Goal: Task Accomplishment & Management: Manage account settings

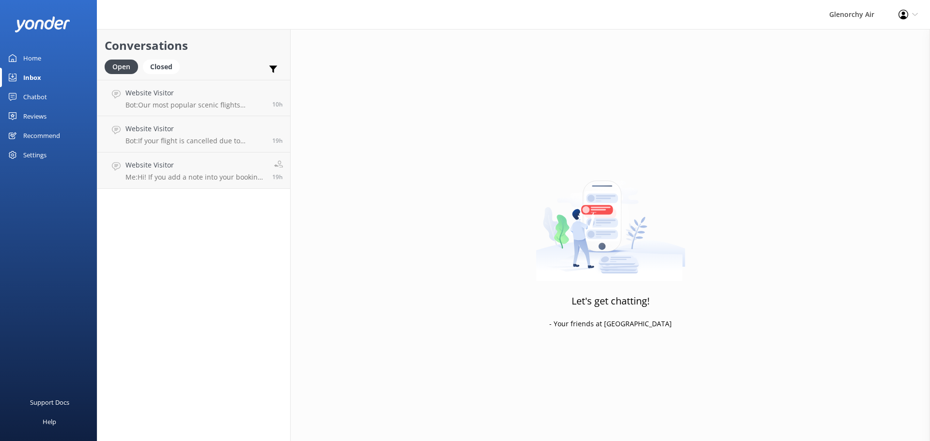
click at [178, 110] on link "Website Visitor Bot: Our most popular scenic flights include: - Milford Sound F…" at bounding box center [193, 98] width 193 height 36
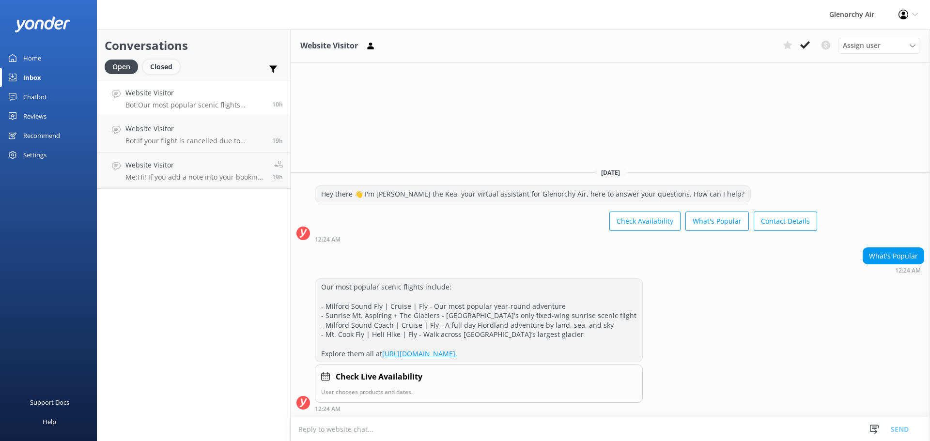
click at [158, 63] on div "Closed" at bounding box center [161, 67] width 37 height 15
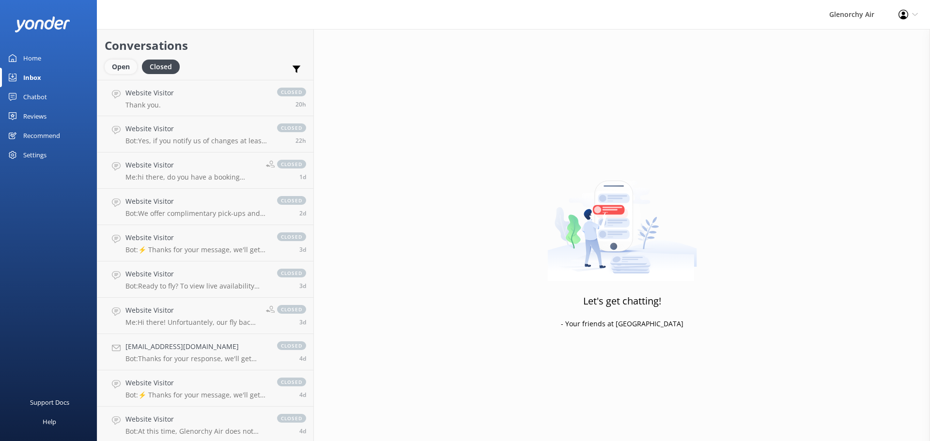
click at [116, 62] on div "Open" at bounding box center [121, 67] width 32 height 15
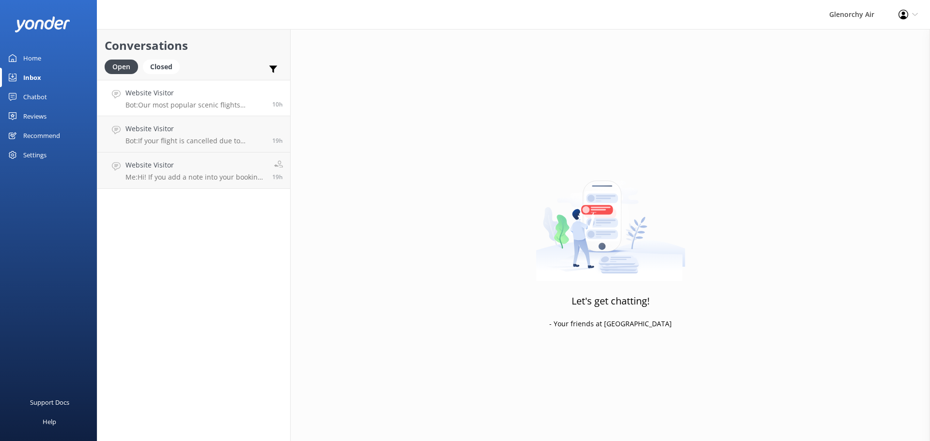
click at [140, 105] on p "Bot: Our most popular scenic flights include: - Milford Sound Fly | Cruise | Fl…" at bounding box center [194, 105] width 139 height 9
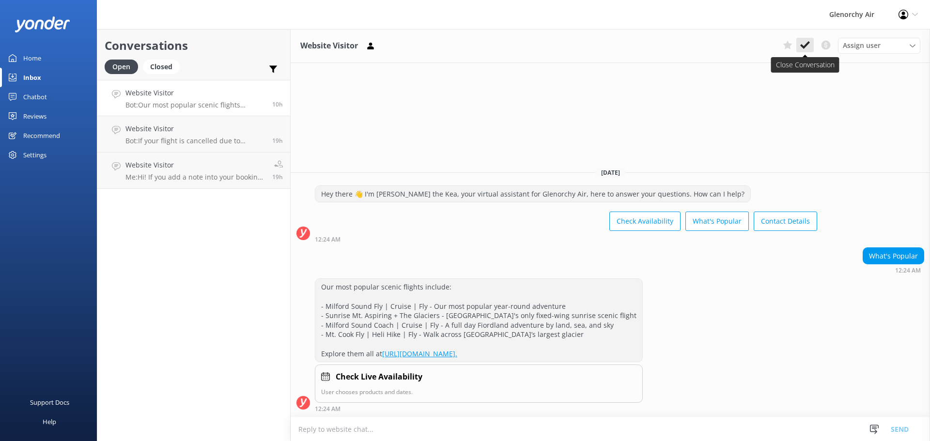
click at [800, 46] on icon at bounding box center [805, 45] width 10 height 10
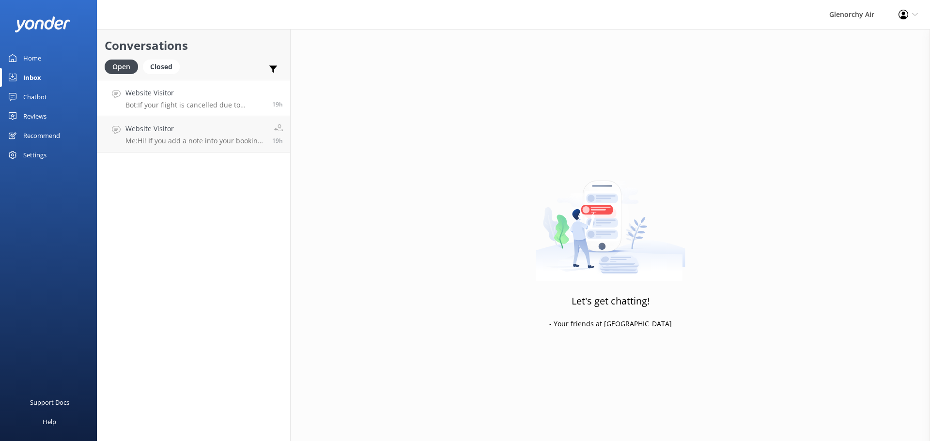
click at [196, 104] on p "Bot: If your flight is cancelled due to adverse weather conditions, we will att…" at bounding box center [194, 105] width 139 height 9
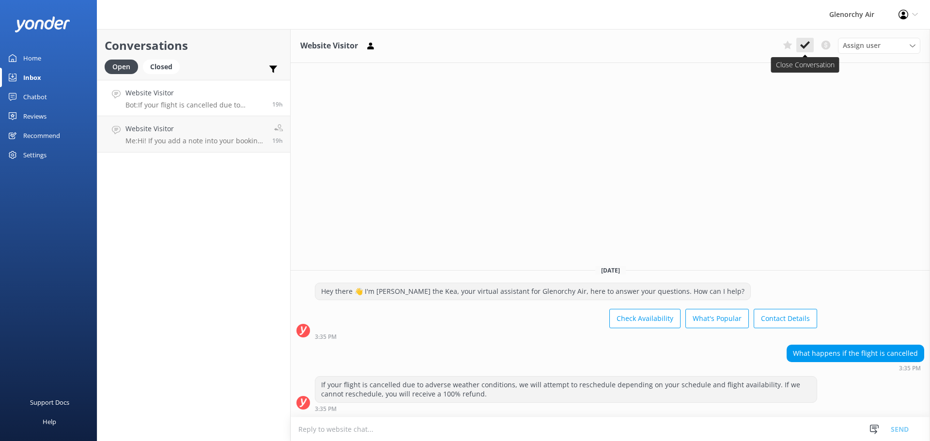
click at [800, 43] on icon at bounding box center [805, 45] width 10 height 10
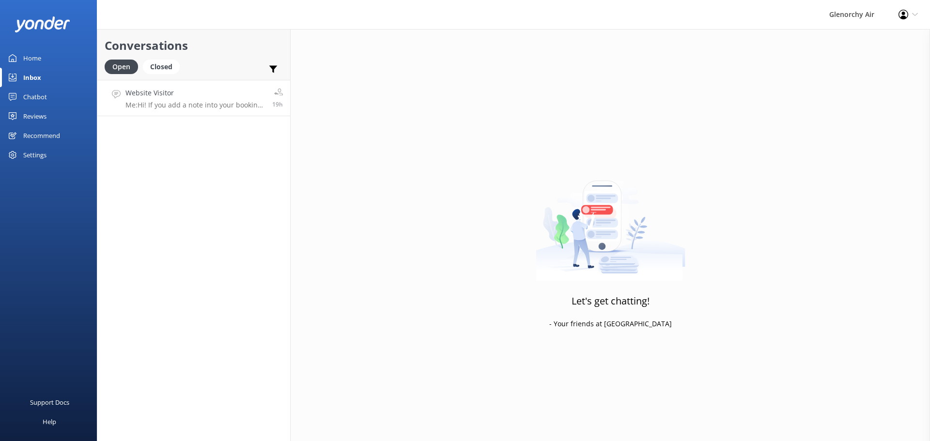
click at [186, 97] on h4 "Website Visitor" at bounding box center [194, 93] width 139 height 11
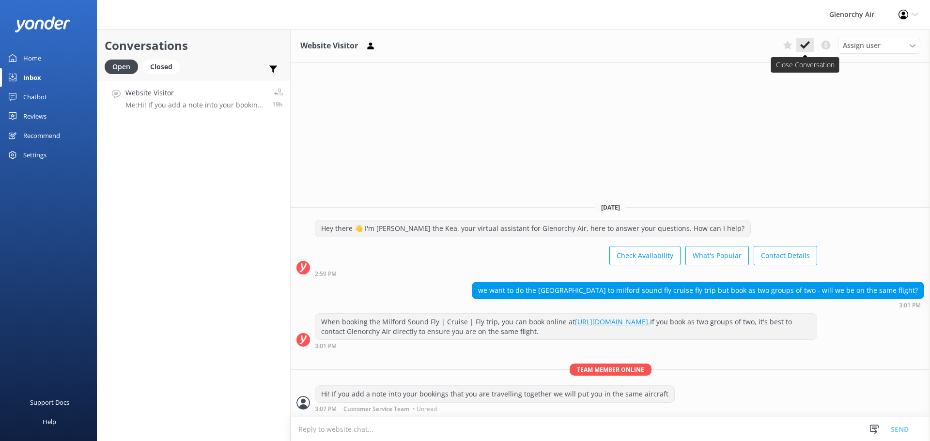
click at [801, 47] on icon at bounding box center [805, 45] width 10 height 10
